Goal: Task Accomplishment & Management: Use online tool/utility

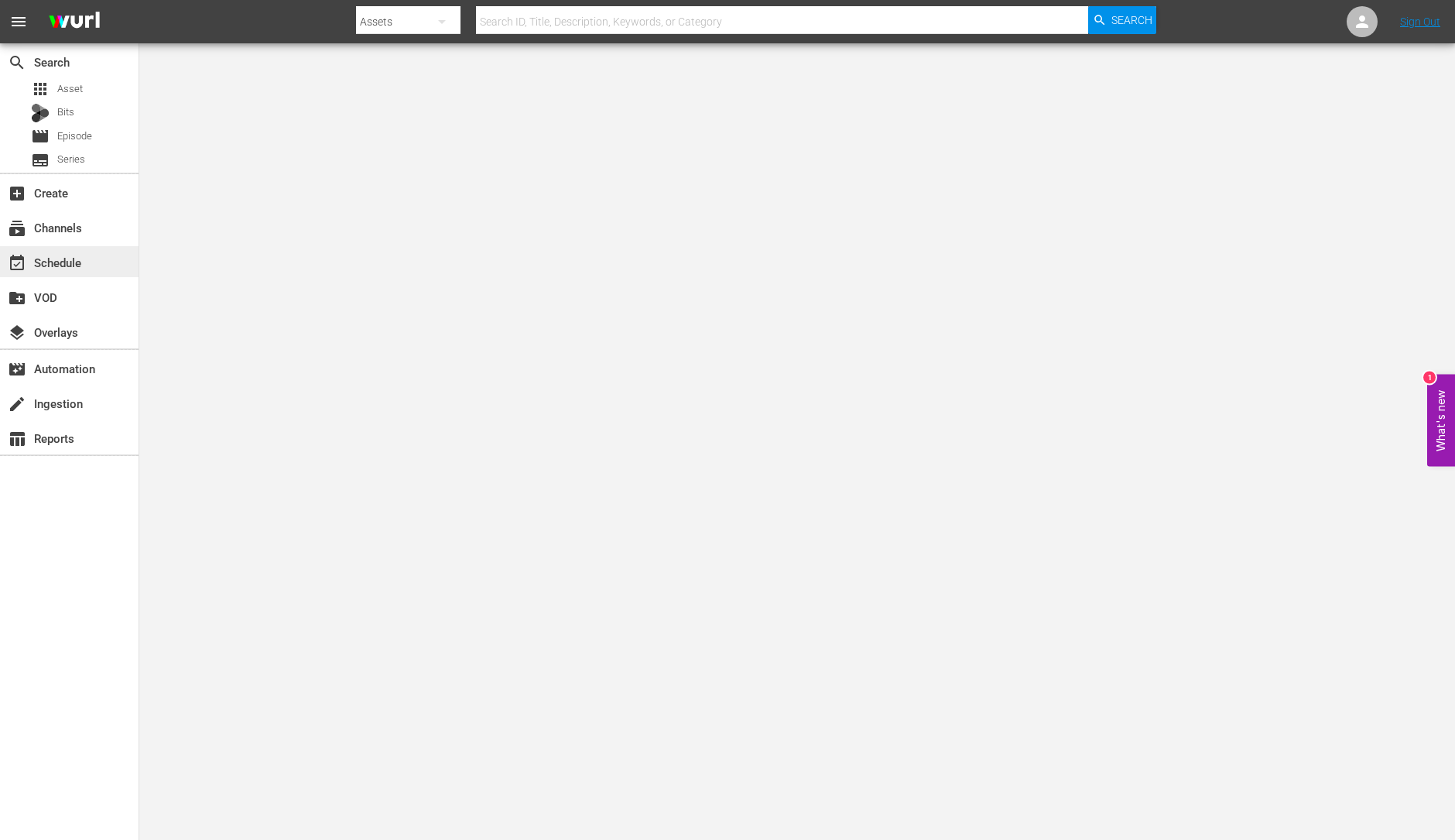
click at [77, 251] on div "event_available Schedule" at bounding box center [69, 261] width 139 height 31
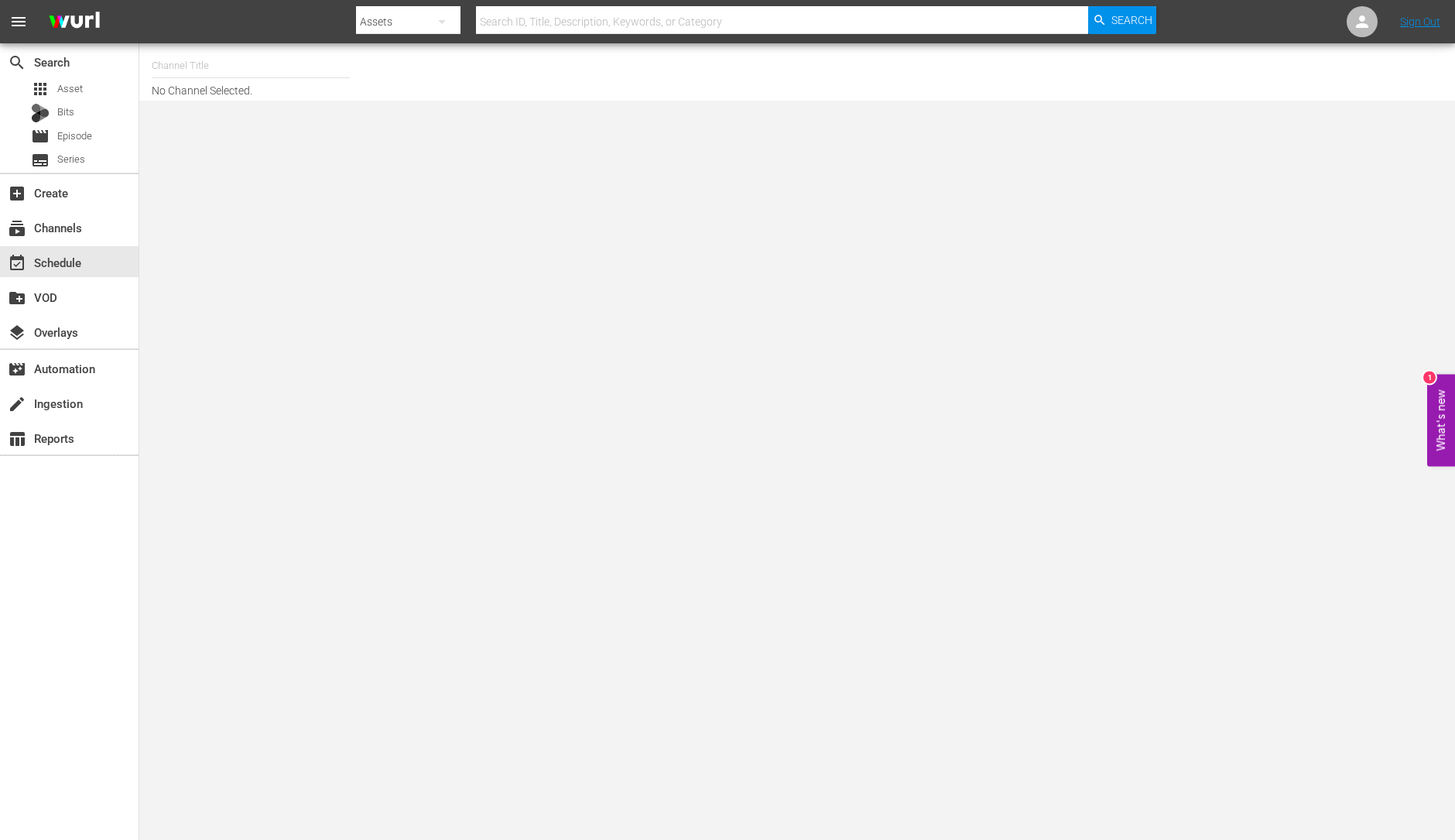
click at [200, 67] on input "text" at bounding box center [251, 66] width 198 height 38
type input "t"
type input "i"
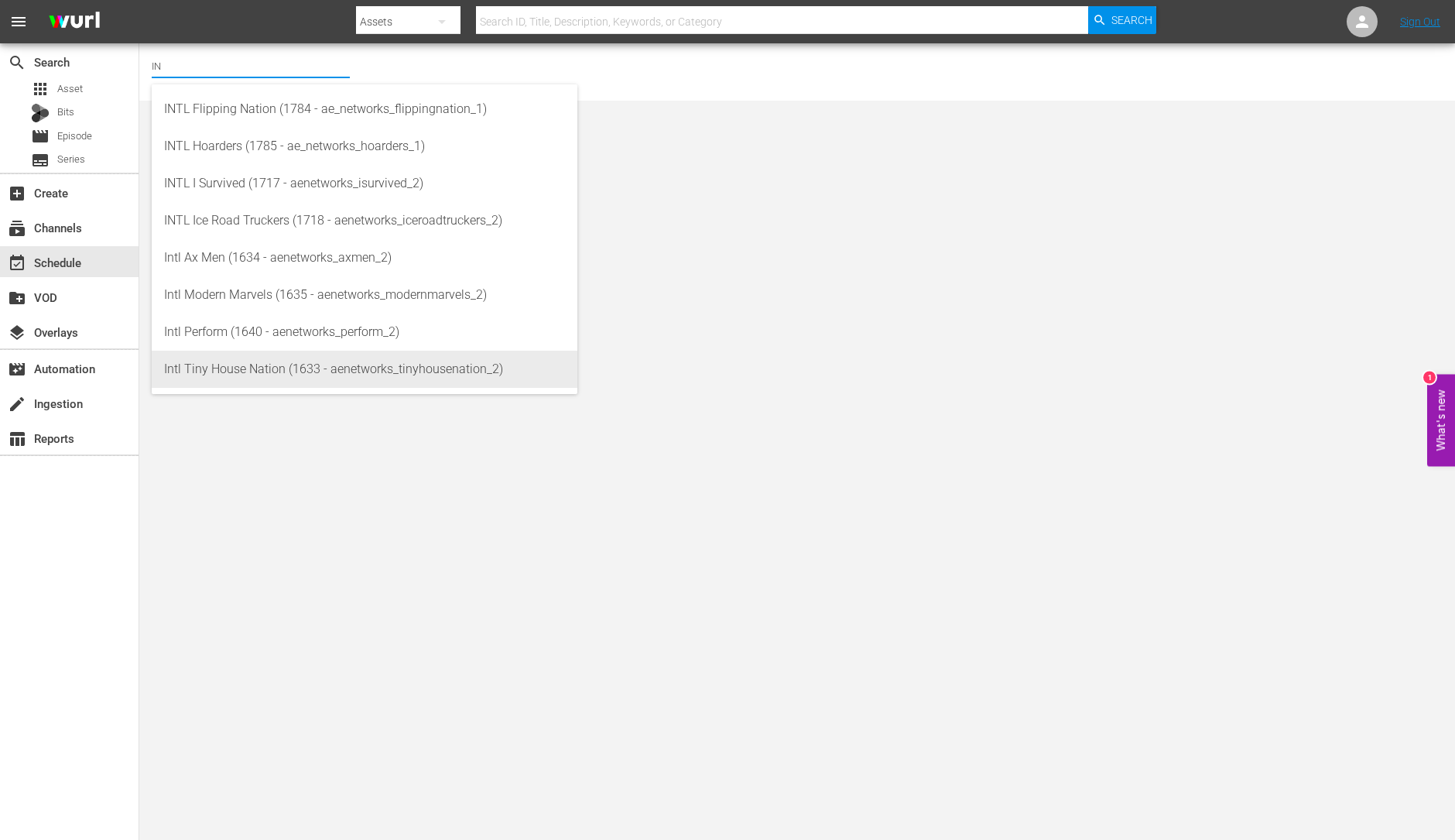
click at [345, 377] on div "Intl Tiny House Nation (1633 - aenetworks_tinyhousenation_2)" at bounding box center [364, 369] width 401 height 38
type input "Intl Tiny House Nation (1633 - aenetworks_tinyhousenation_2)"
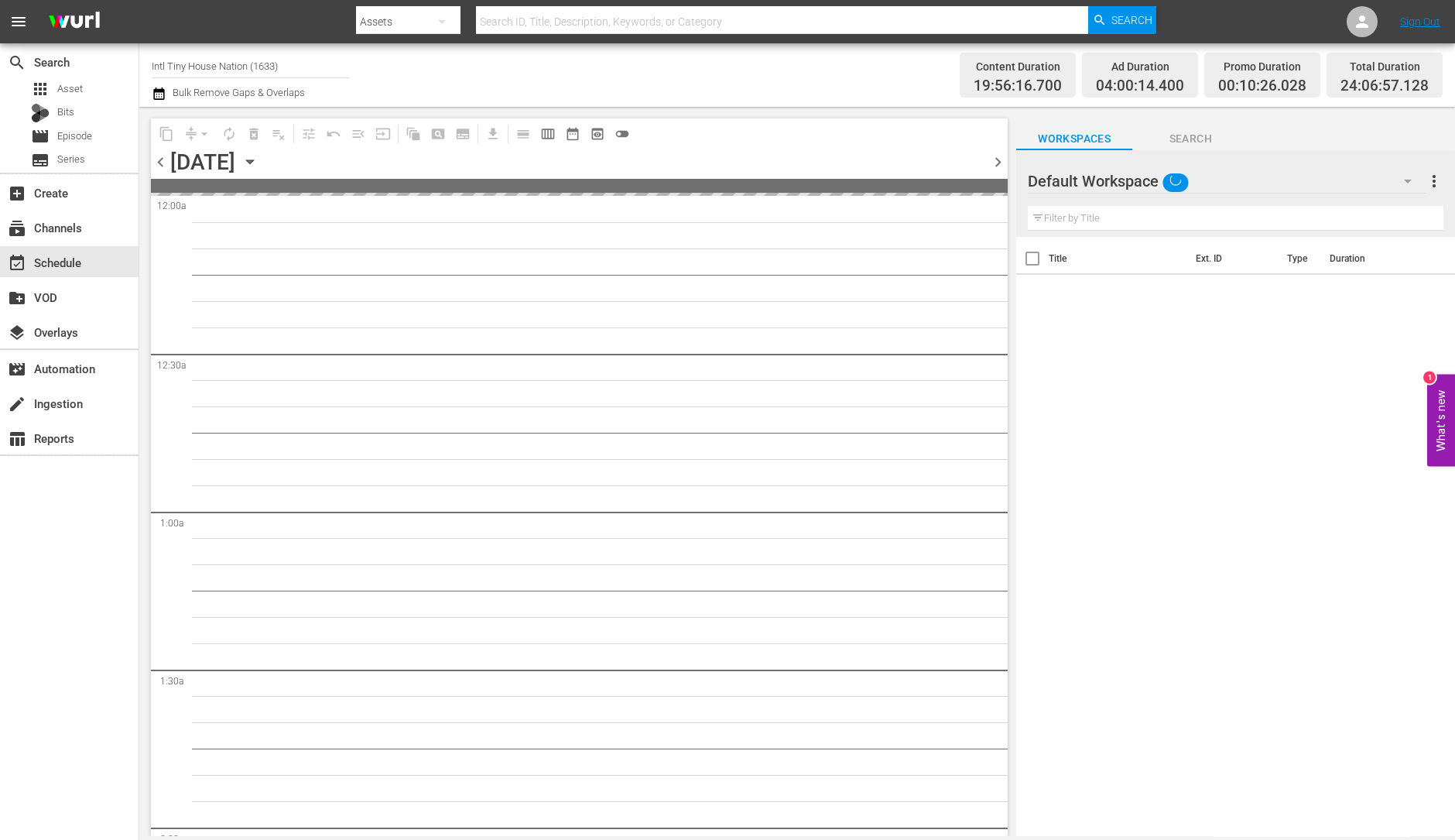
click at [993, 168] on span "chevron_right" at bounding box center [999, 162] width 20 height 20
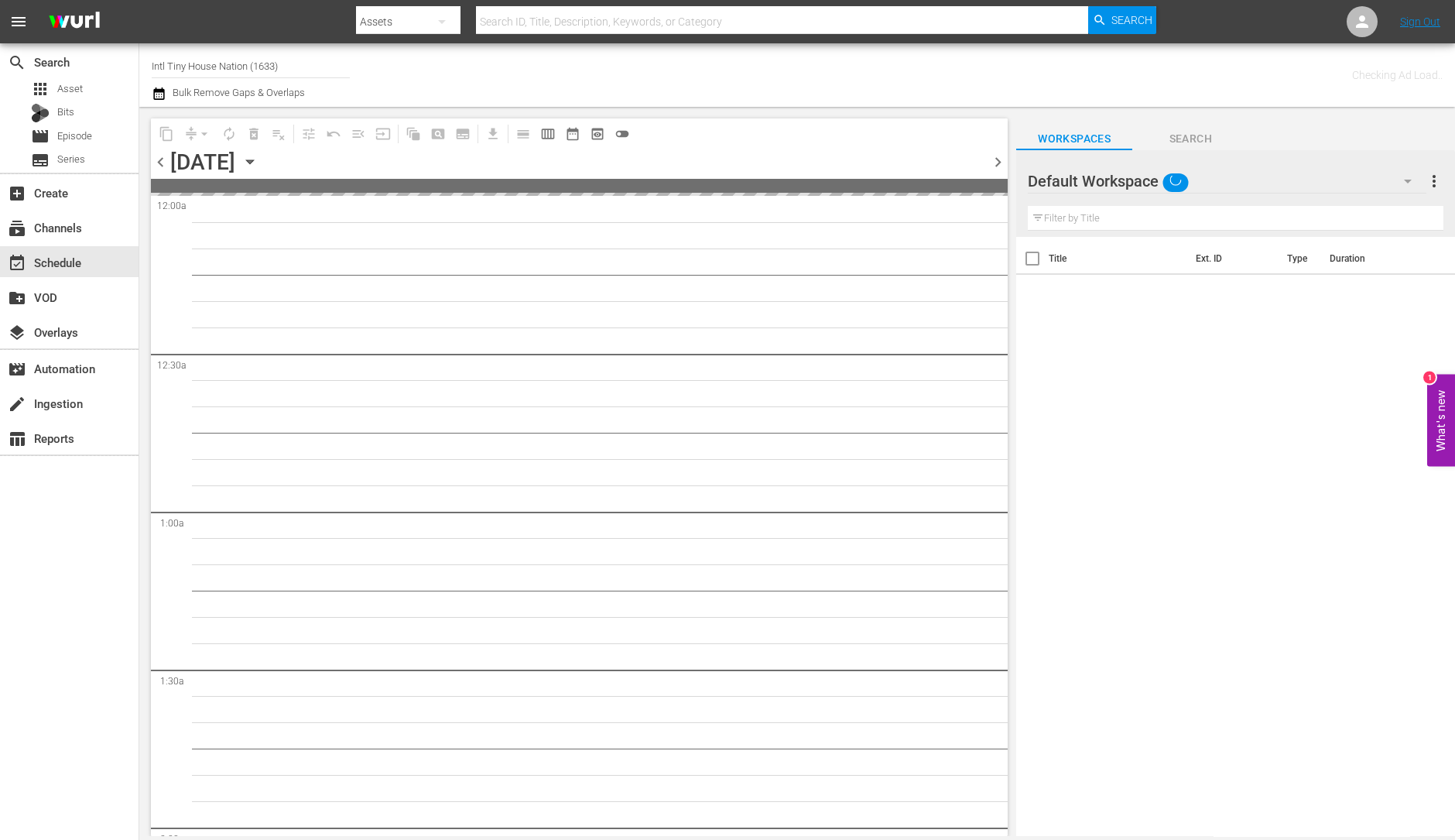
click at [993, 168] on span "chevron_right" at bounding box center [999, 162] width 20 height 20
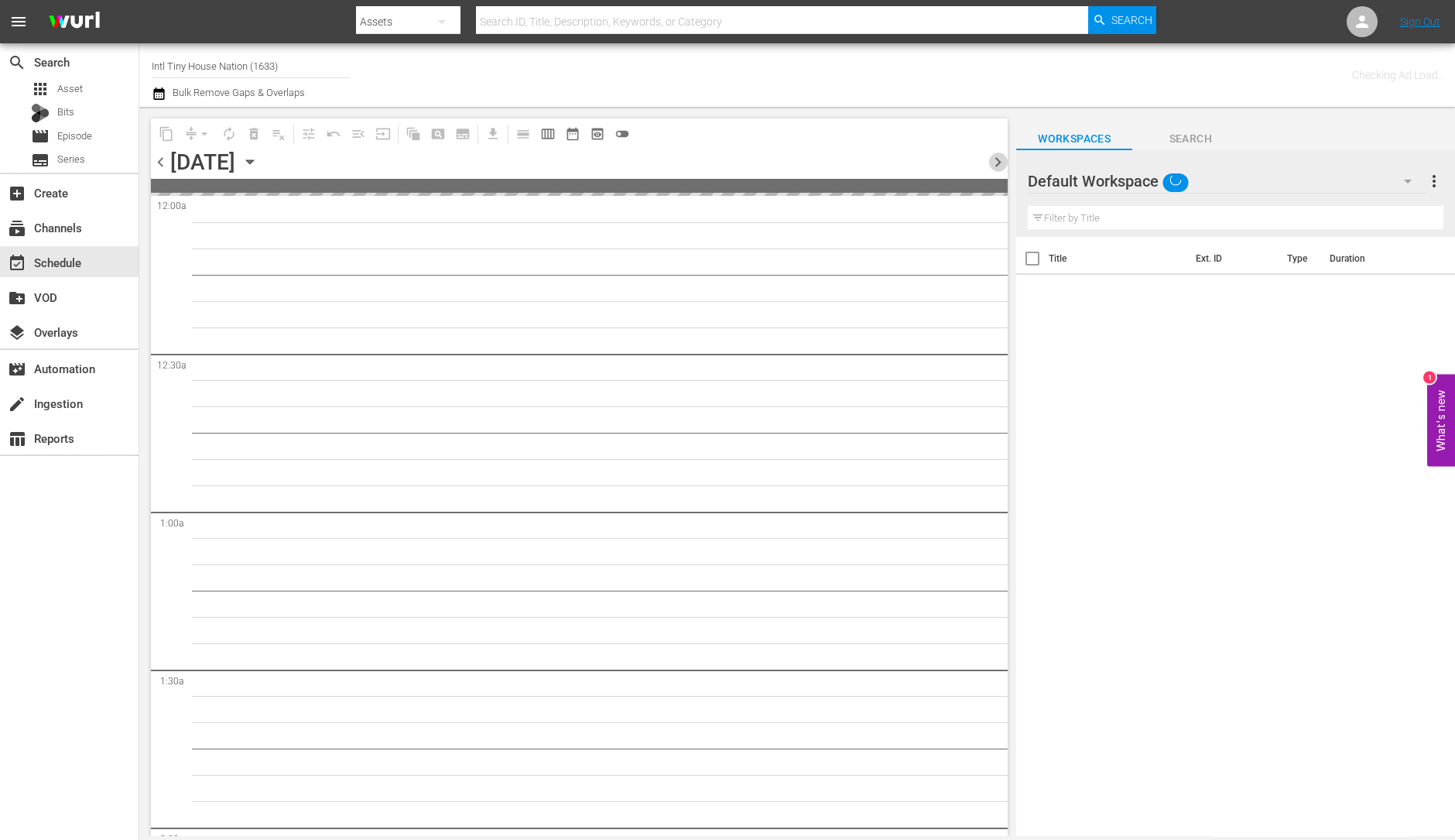
click at [993, 168] on span "chevron_right" at bounding box center [999, 162] width 20 height 20
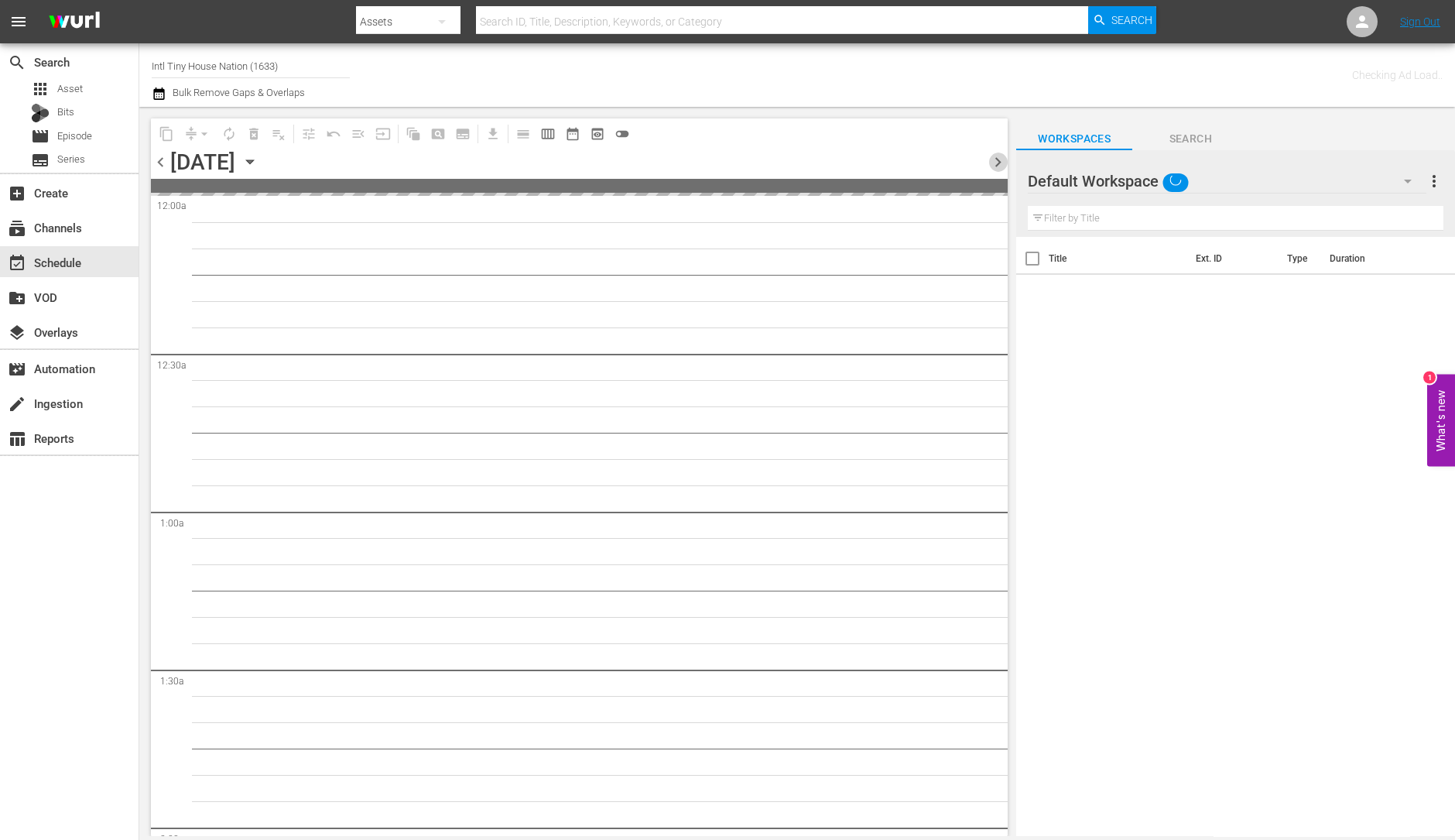
click at [993, 168] on span "chevron_right" at bounding box center [999, 162] width 20 height 20
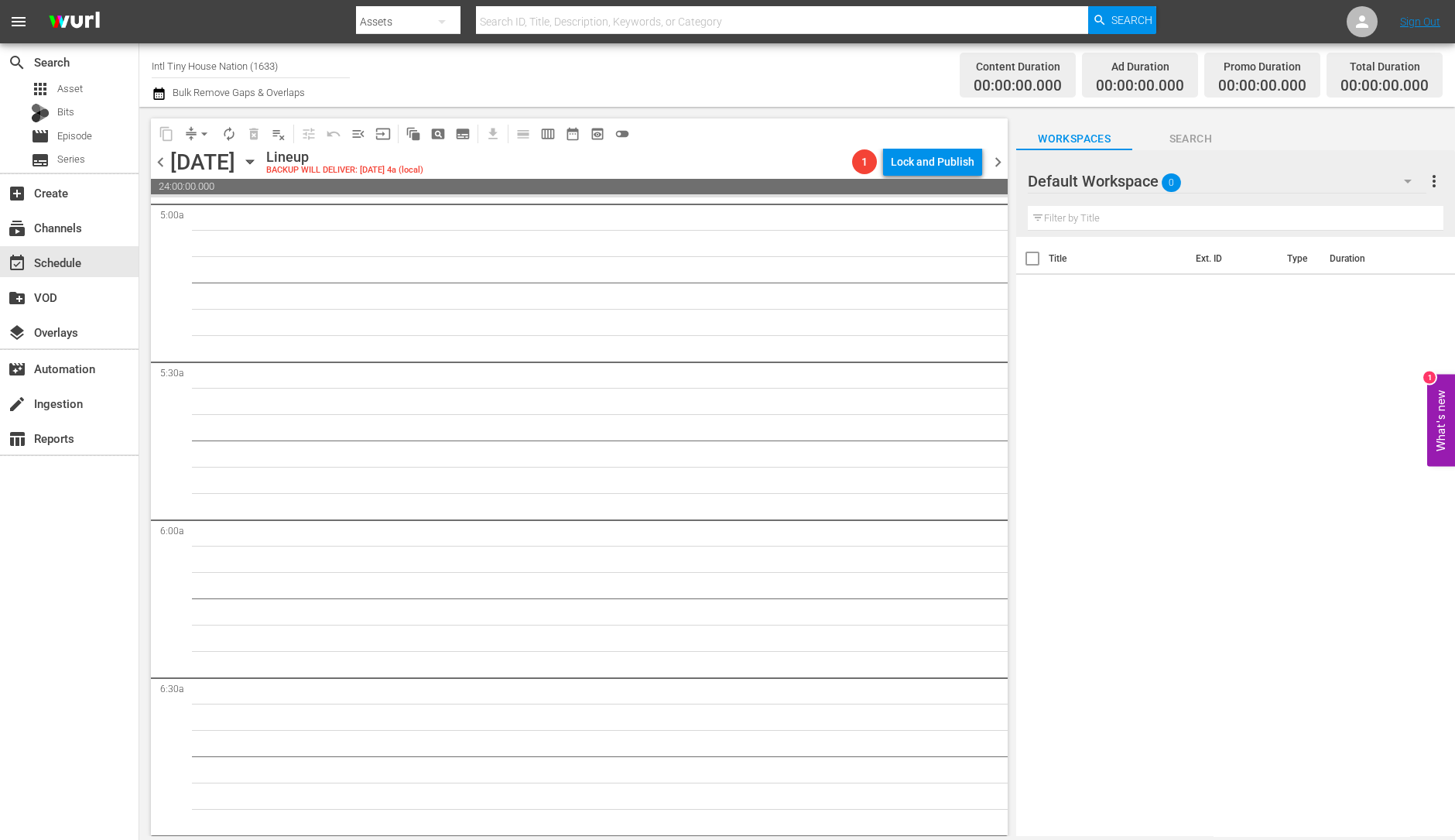
scroll to position [1574, 0]
click at [999, 153] on span "chevron_right" at bounding box center [999, 162] width 20 height 20
click at [280, 67] on input "Intl Tiny House Nation (1633)" at bounding box center [251, 66] width 198 height 38
type input "I"
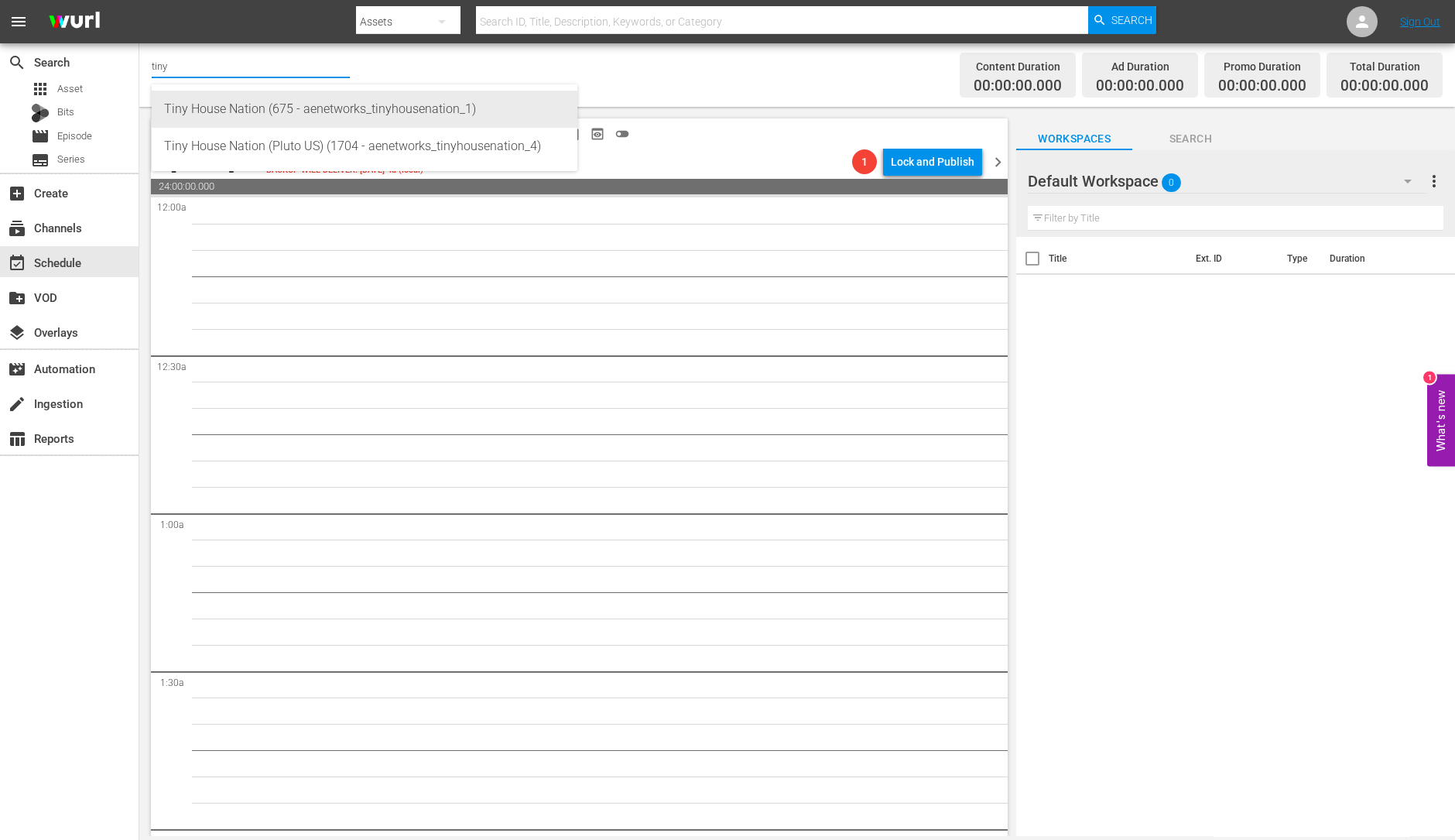
click at [261, 113] on div "Tiny House Nation (675 - aenetworks_tinyhousenation_1)" at bounding box center [364, 109] width 401 height 38
type input "Tiny House Nation (675 - aenetworks_tinyhousenation_1)"
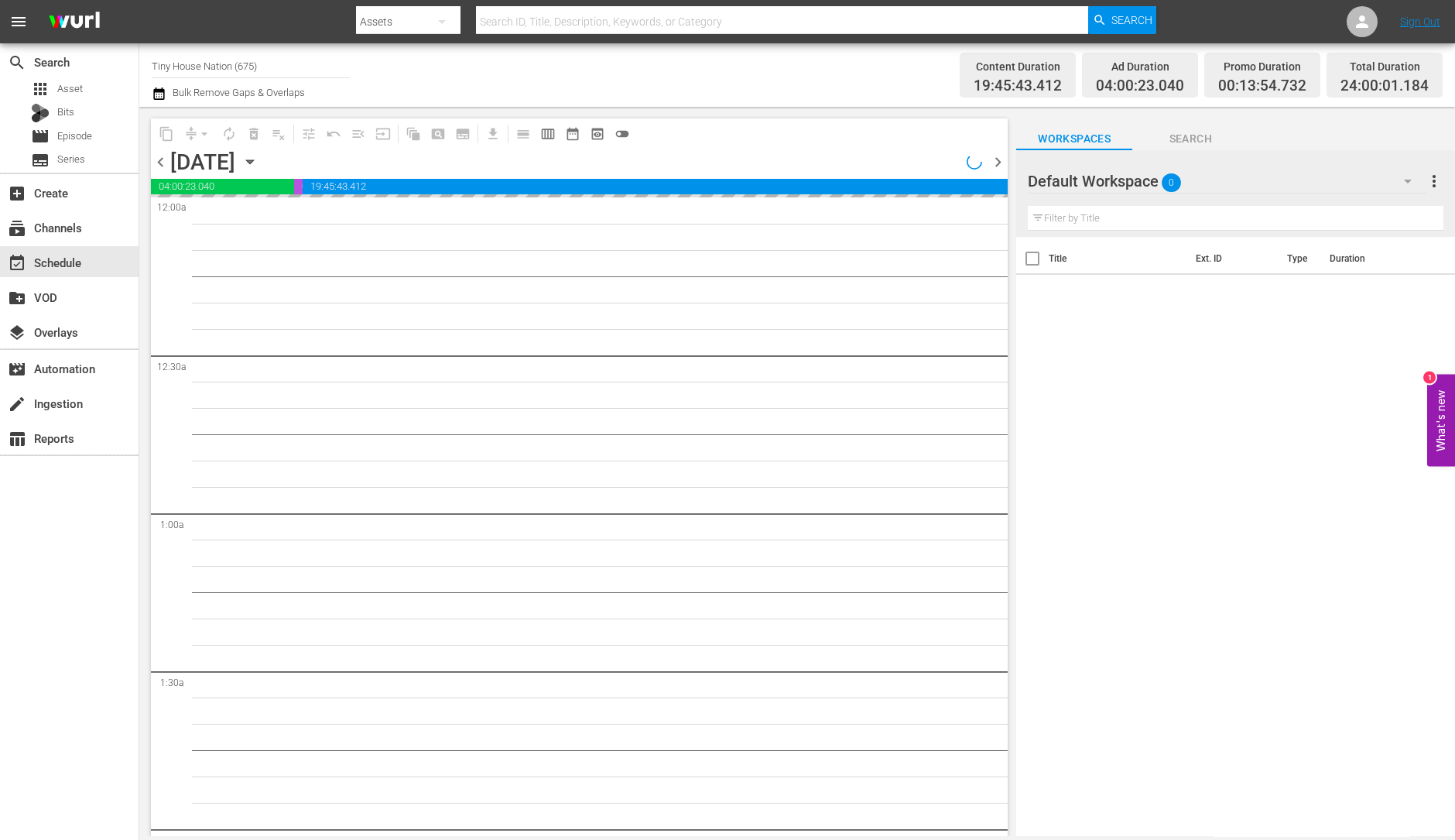
click at [993, 161] on span "chevron_right" at bounding box center [999, 162] width 20 height 20
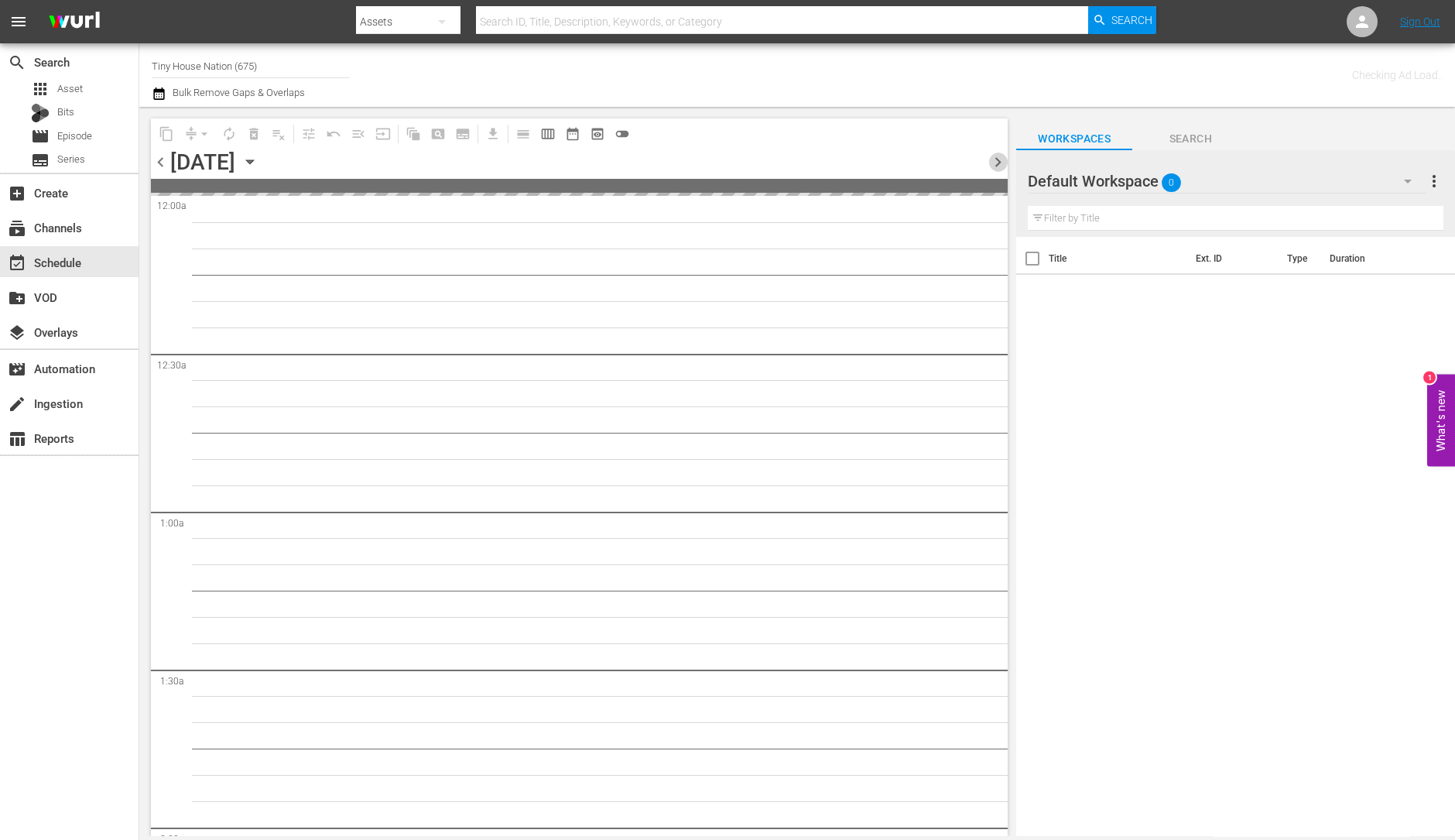
click at [993, 161] on span "chevron_right" at bounding box center [999, 162] width 20 height 20
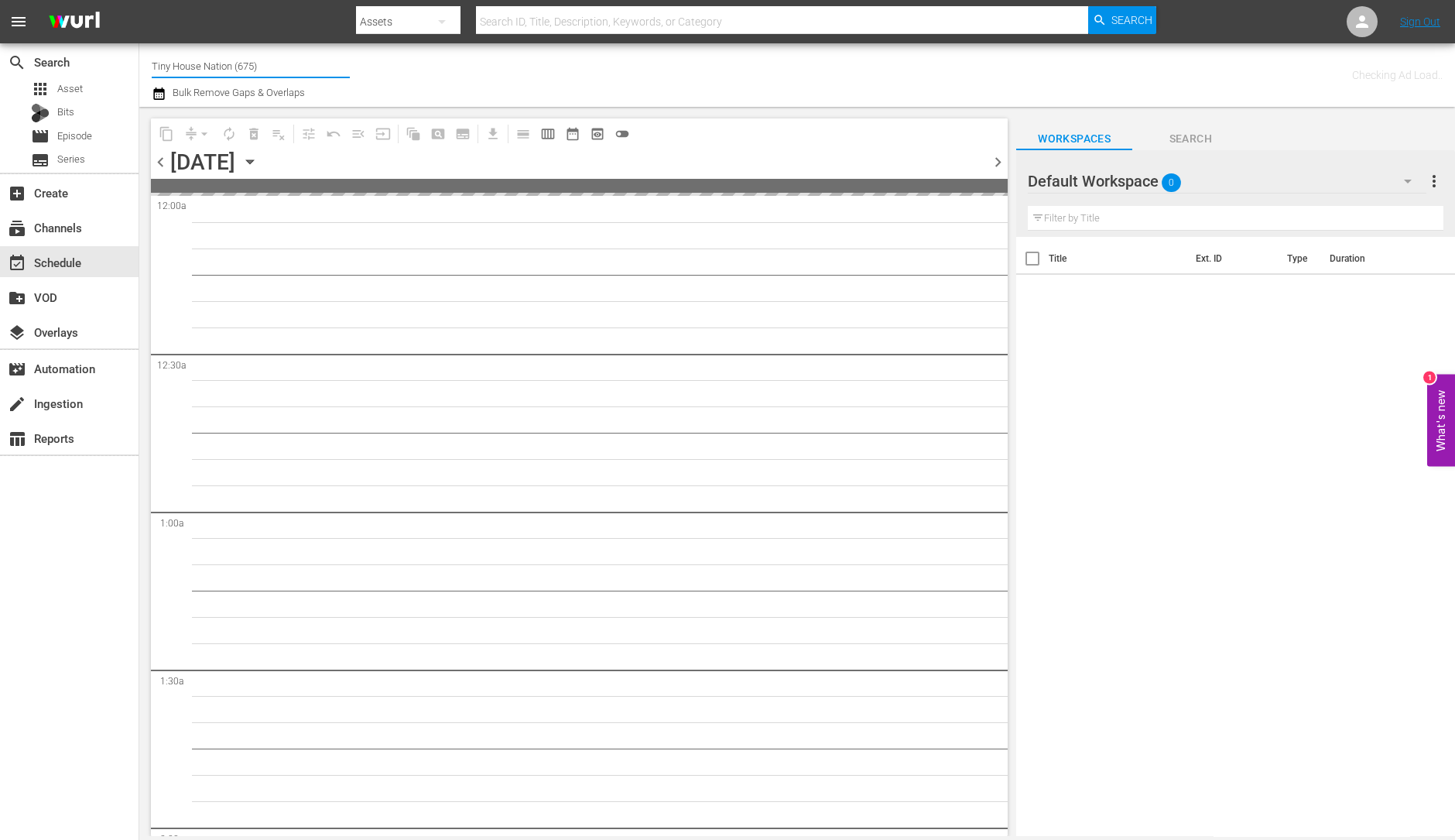
click at [271, 52] on input "Tiny House Nation (675)" at bounding box center [251, 66] width 198 height 38
type input "T"
type input "i"
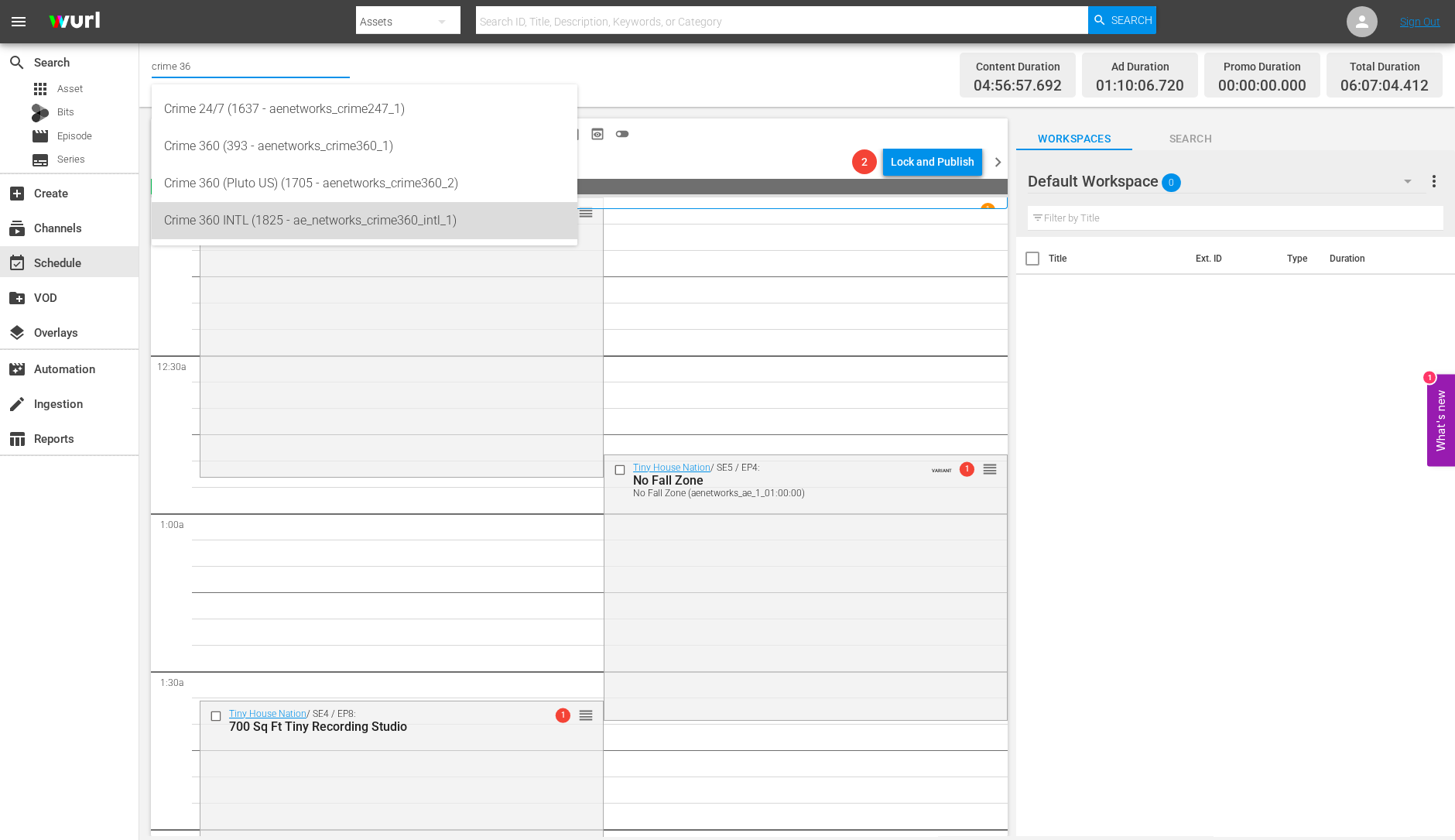
click at [267, 216] on div "Crime 360 INTL (1825 - ae_networks_crime360_intl_1)" at bounding box center [364, 220] width 401 height 38
type input "Crime 360 INTL (1825 - ae_networks_crime360_intl_1)"
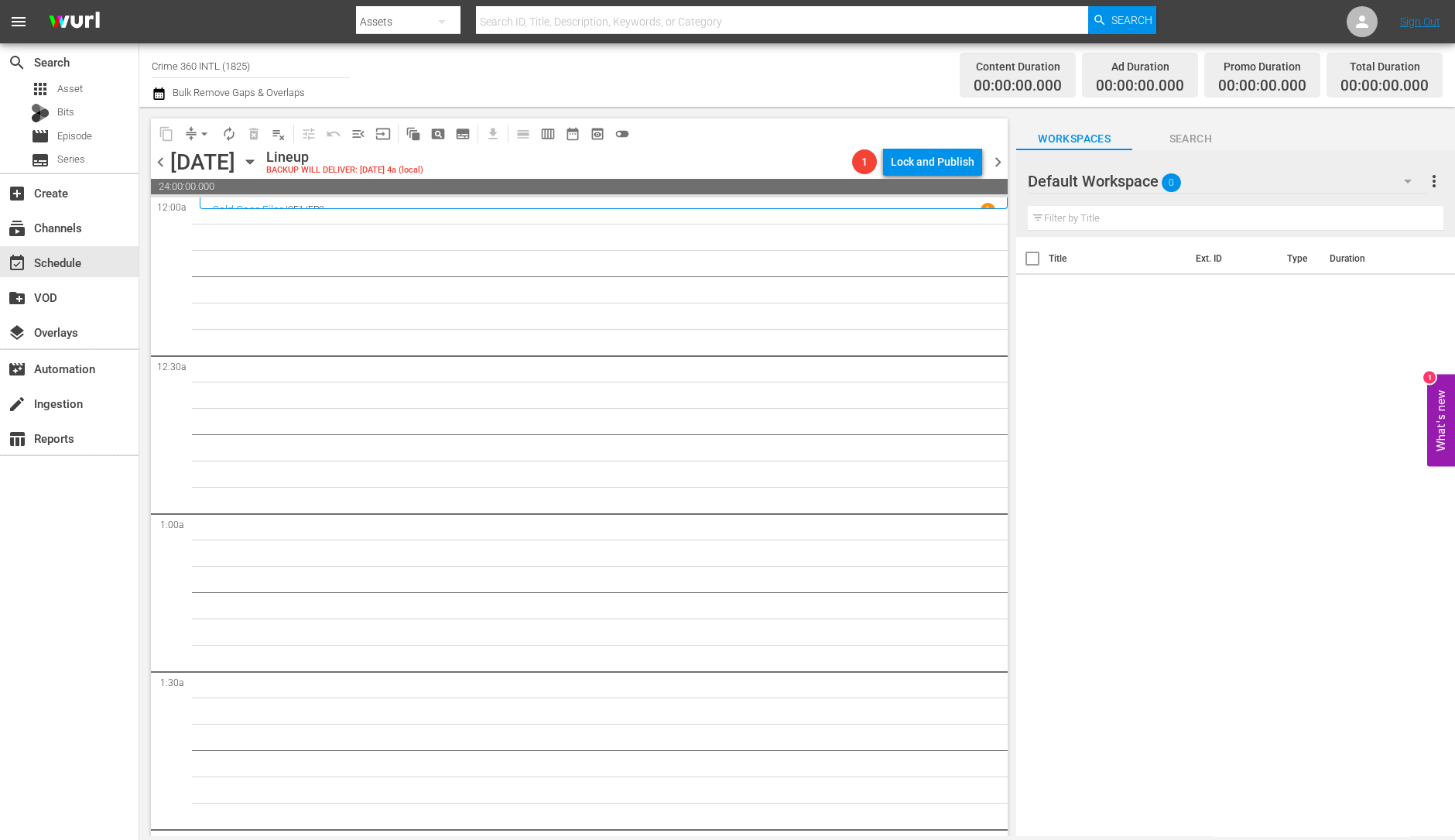
click at [272, 70] on input "Crime 360 INTL (1825)" at bounding box center [251, 66] width 198 height 38
type input "C"
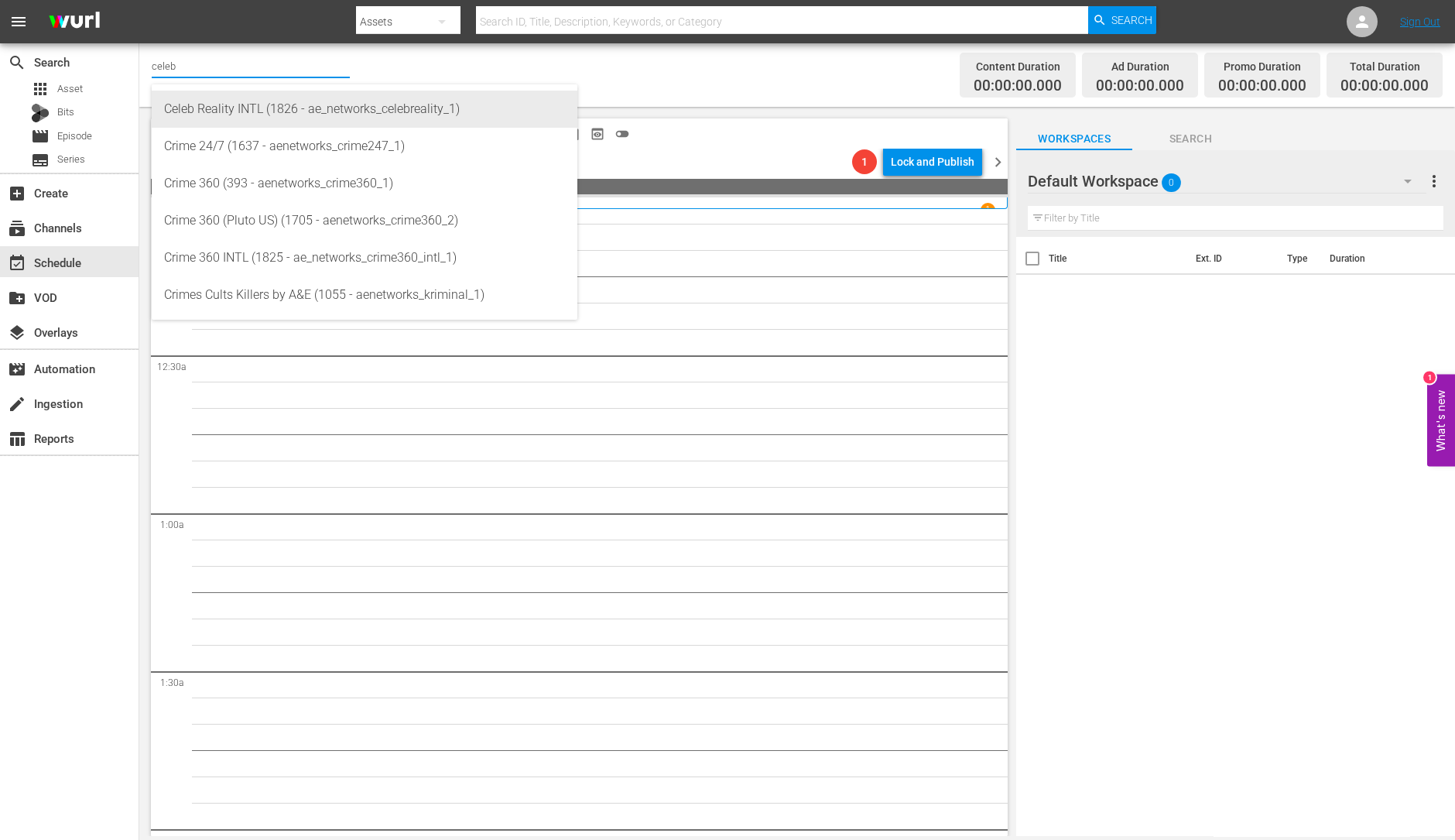
click at [284, 112] on div "Celeb Reality INTL (1826 - ae_networks_celebreality_1)" at bounding box center [364, 109] width 401 height 38
type input "Celeb Reality INTL (1826 - ae_networks_celebreality_1)"
